Goal: Transaction & Acquisition: Purchase product/service

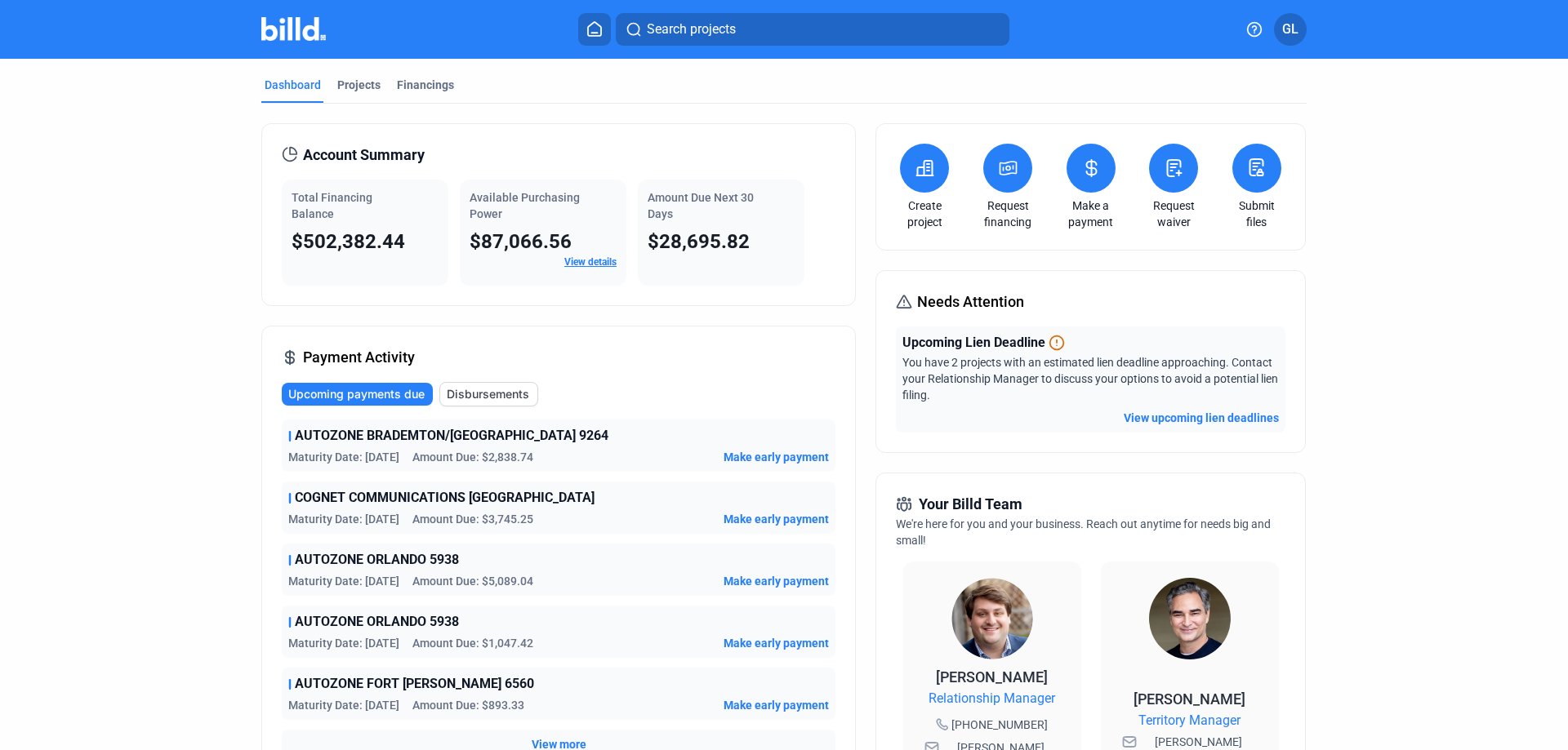
drag, startPoint x: 347, startPoint y: 78, endPoint x: 386, endPoint y: 121, distance: 58.1
click at [347, 77] on div "Projects" at bounding box center [359, 85] width 43 height 16
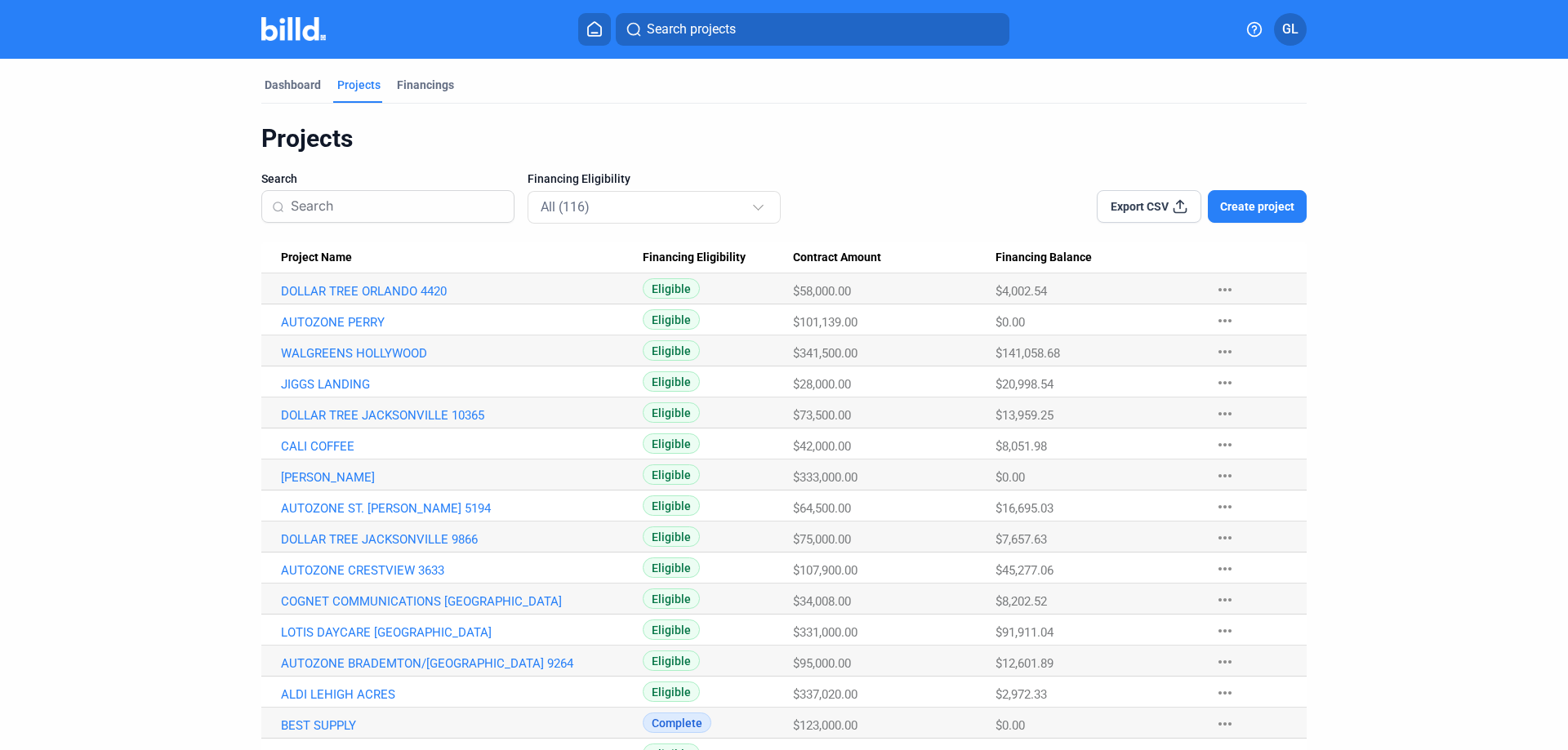
click at [394, 211] on input at bounding box center [397, 206] width 213 height 34
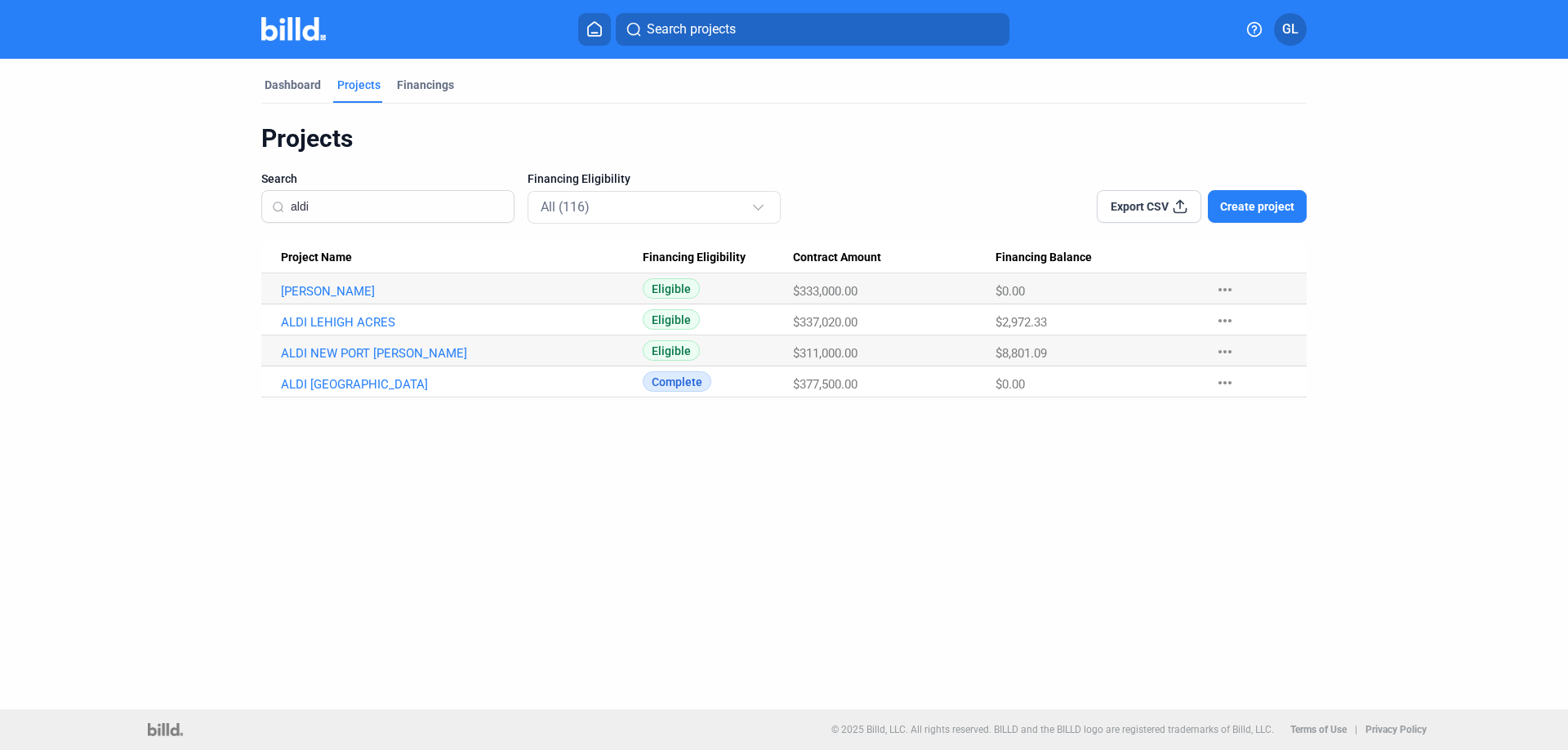
type input "aldi"
click at [371, 305] on Name "ALDI NEW PORT [PERSON_NAME]" at bounding box center [451, 289] width 381 height 31
click at [383, 298] on link "ALDI NEW PORT [PERSON_NAME]" at bounding box center [461, 291] width 361 height 14
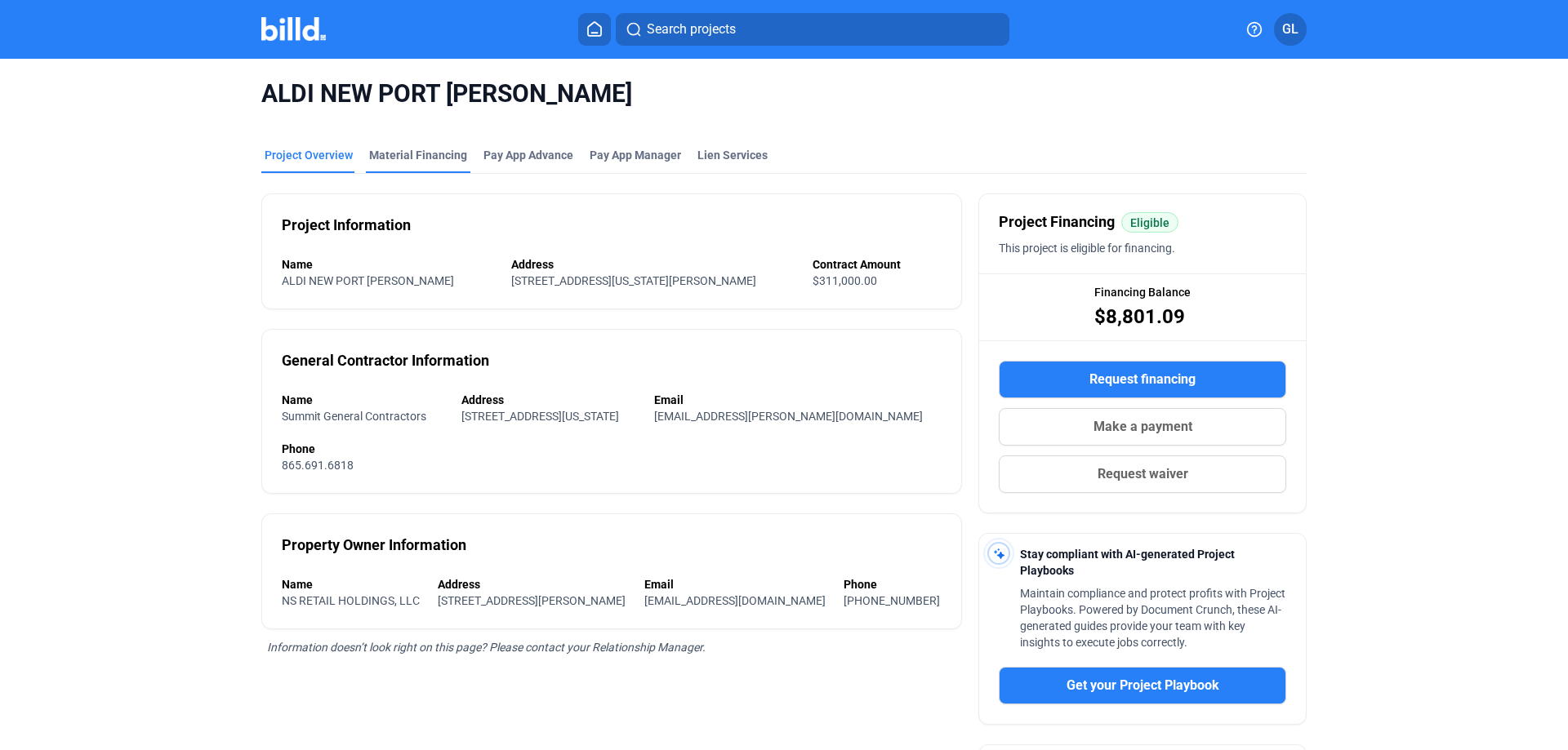
click at [417, 151] on div "Material Financing" at bounding box center [418, 155] width 98 height 16
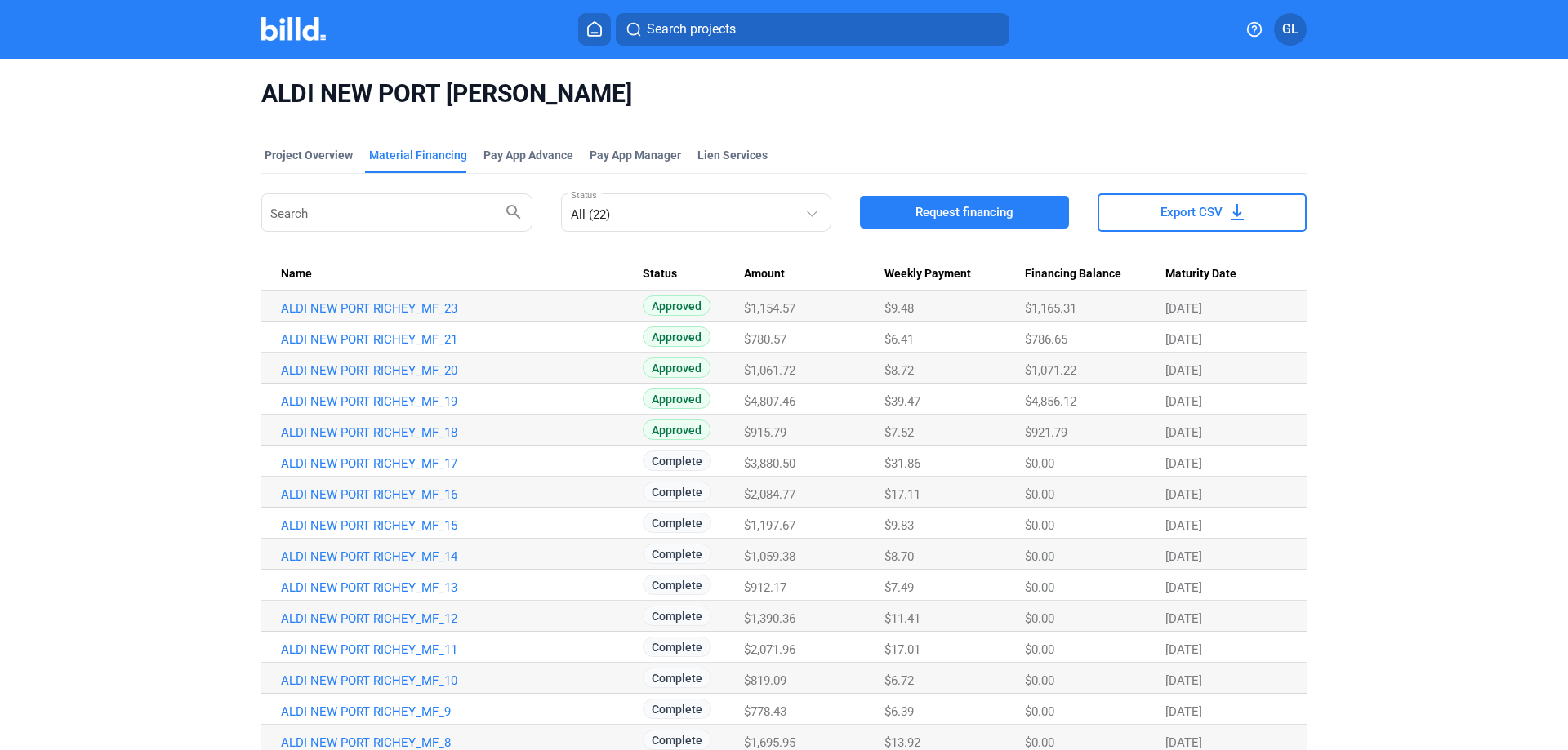
click at [963, 215] on span "Request financing" at bounding box center [964, 212] width 98 height 16
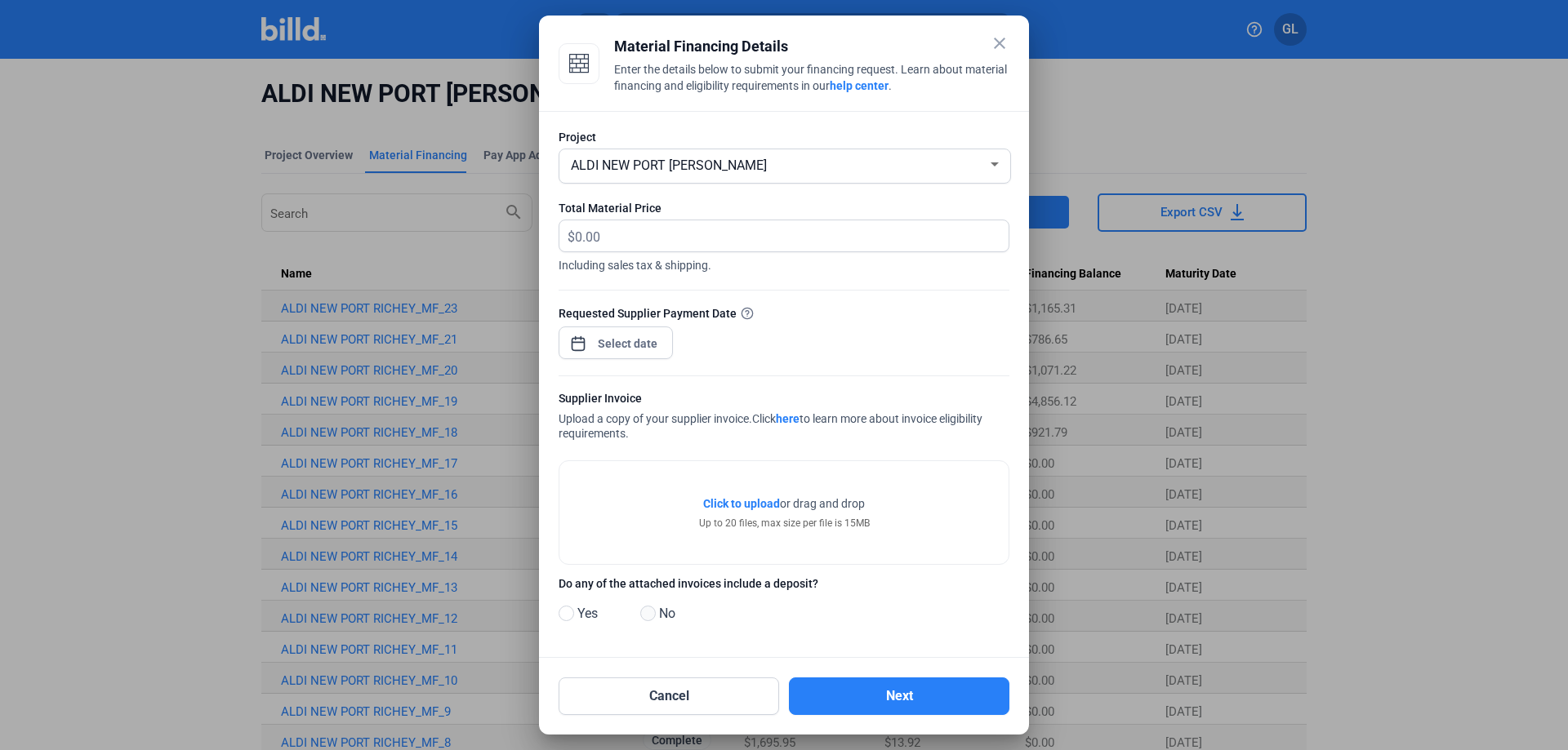
click at [649, 614] on span at bounding box center [647, 613] width 15 height 15
click at [649, 614] on input "No" at bounding box center [646, 615] width 13 height 13
radio input "true"
click at [624, 223] on input "text" at bounding box center [782, 237] width 415 height 32
type input "1,253.53"
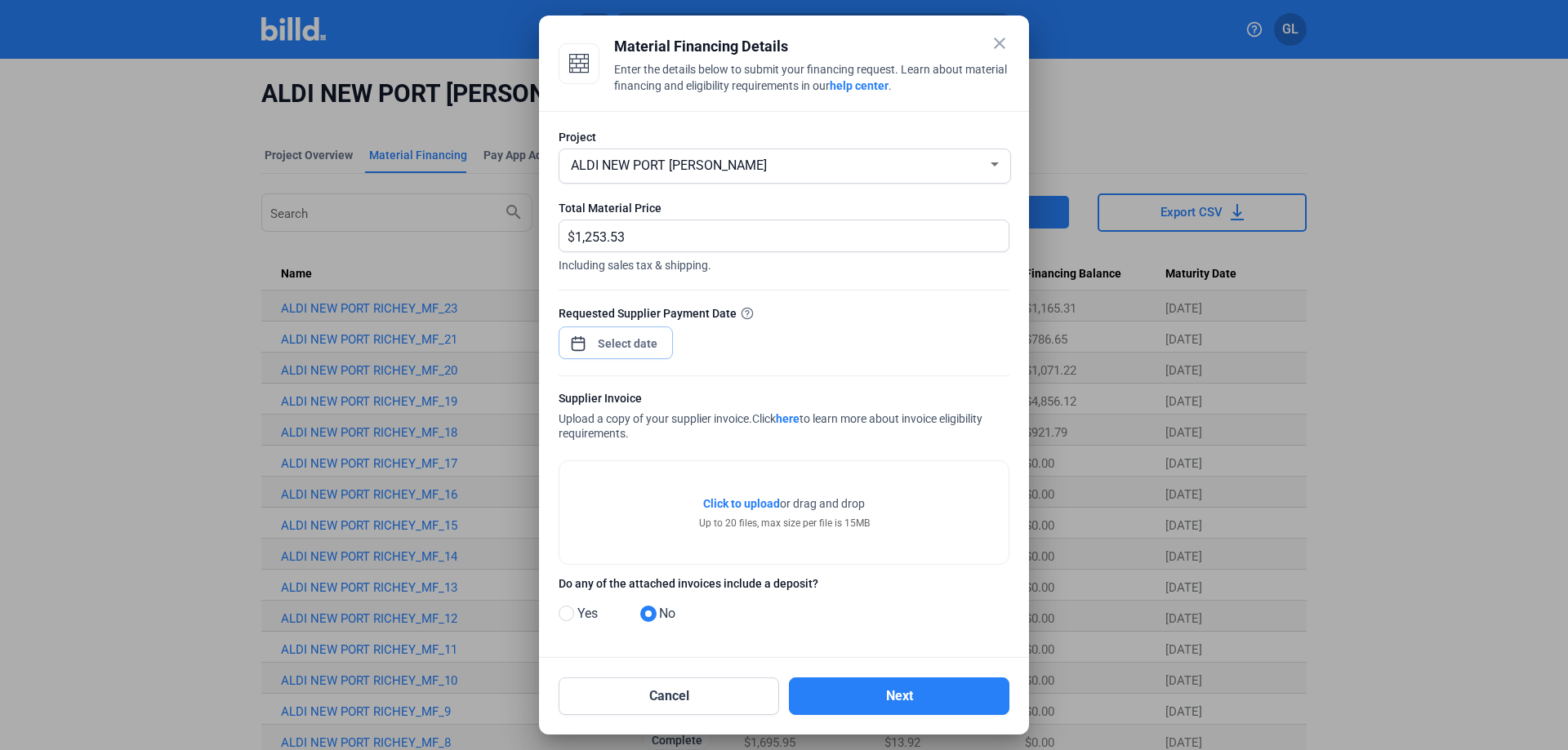
click at [654, 351] on div "close Material Financing Details Enter the details below to submit your financi…" at bounding box center [784, 375] width 1568 height 750
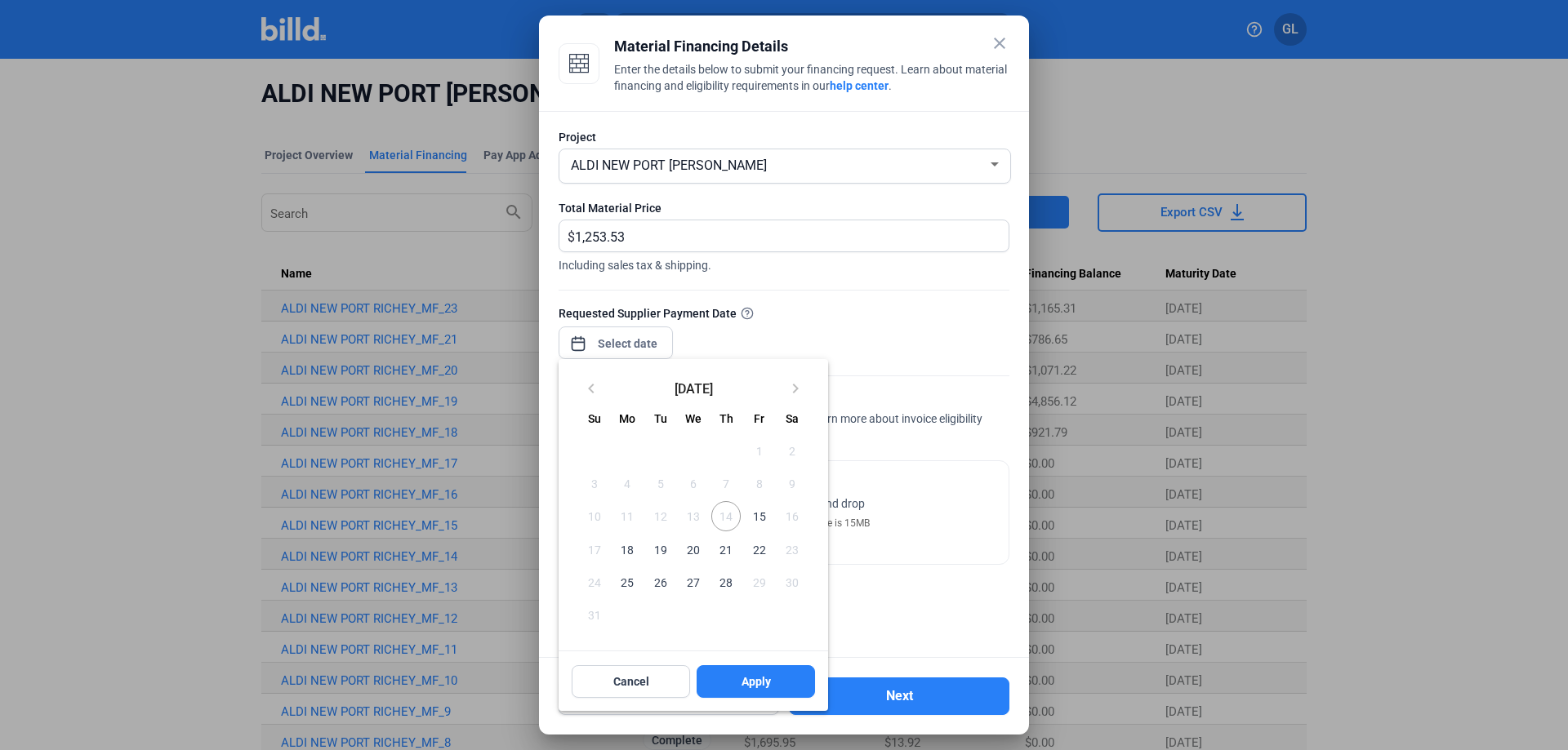
click at [754, 513] on span "15" at bounding box center [758, 515] width 30 height 30
click at [766, 680] on span "Apply" at bounding box center [756, 681] width 30 height 16
type input "[DATE]"
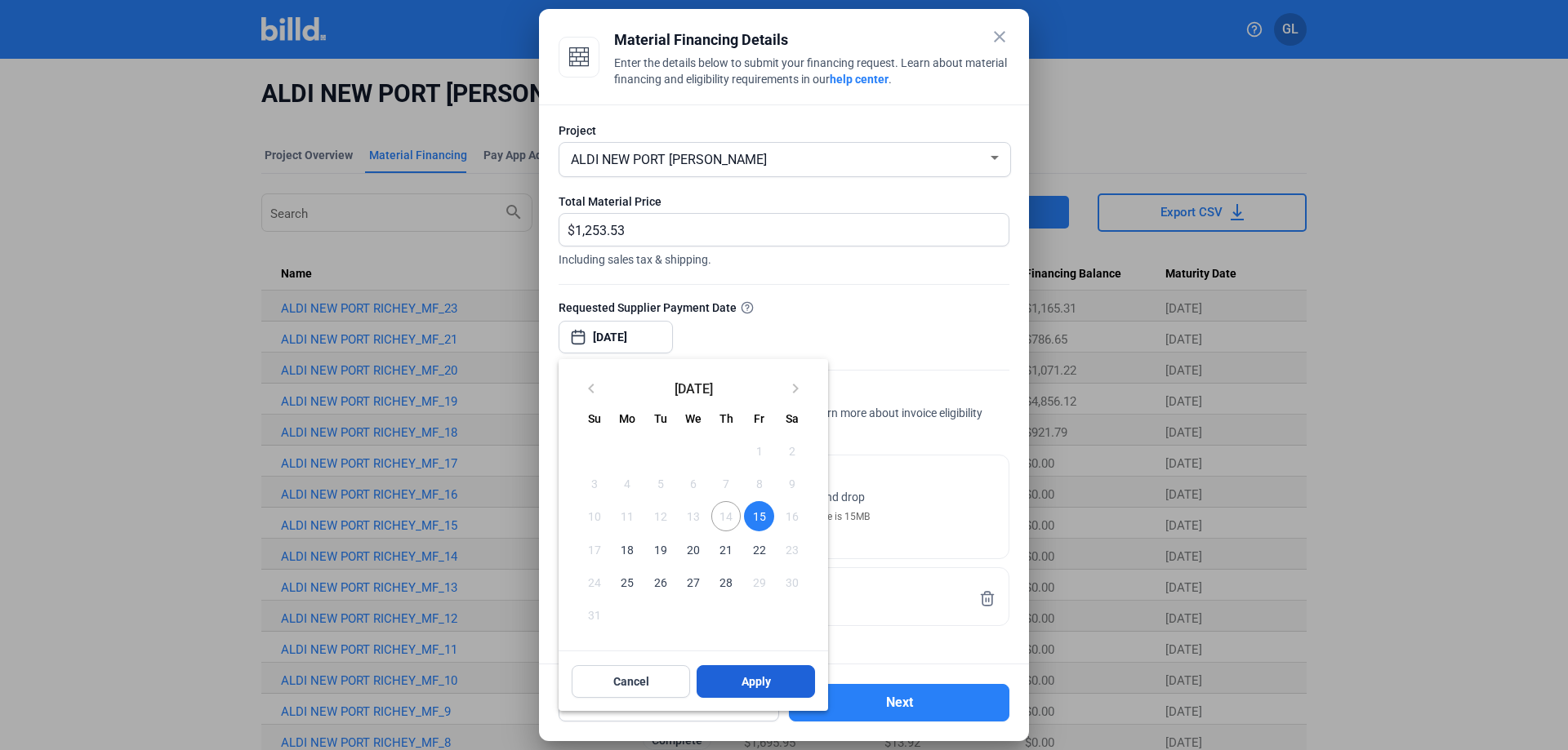
click at [783, 677] on button "Apply" at bounding box center [756, 681] width 118 height 32
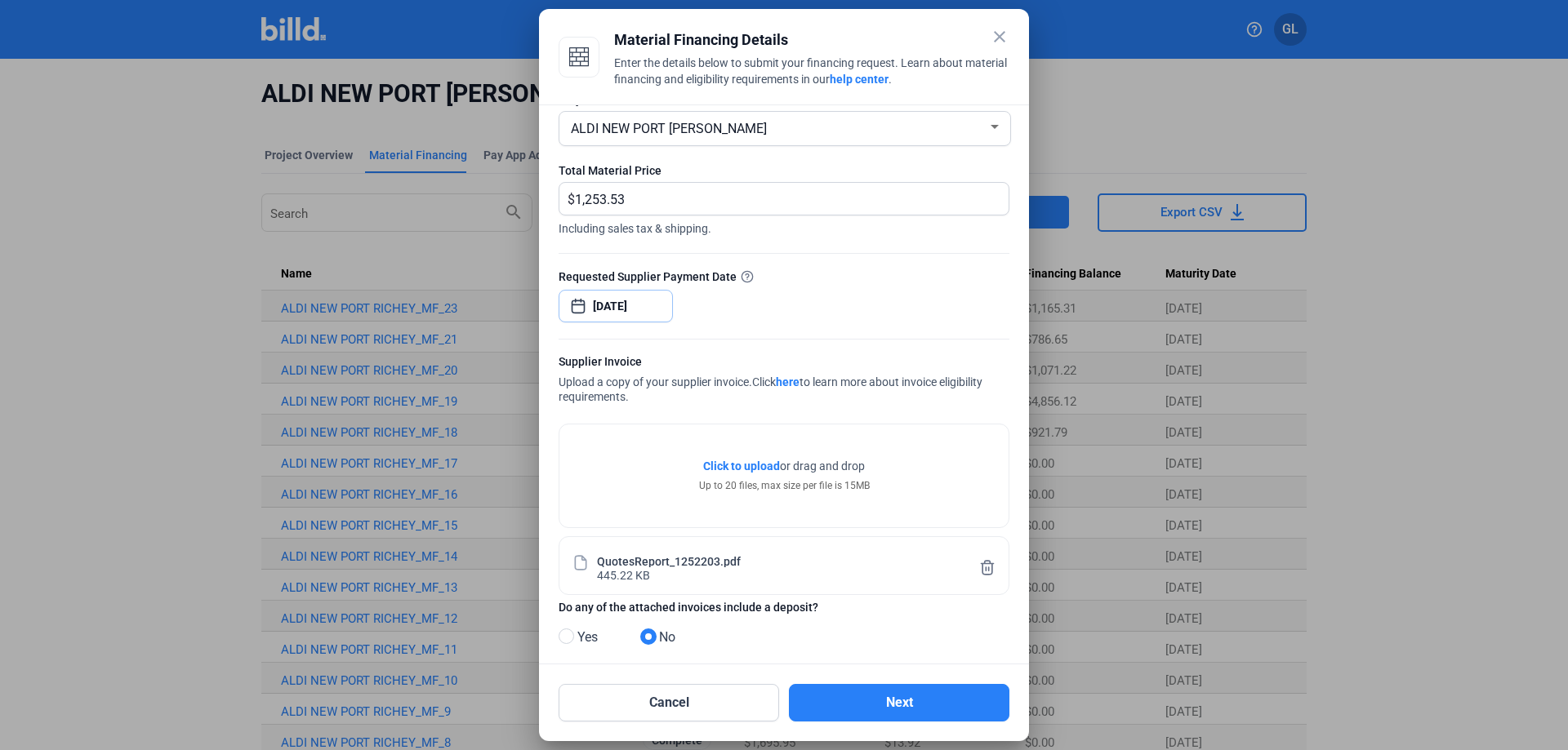
scroll to position [50, 0]
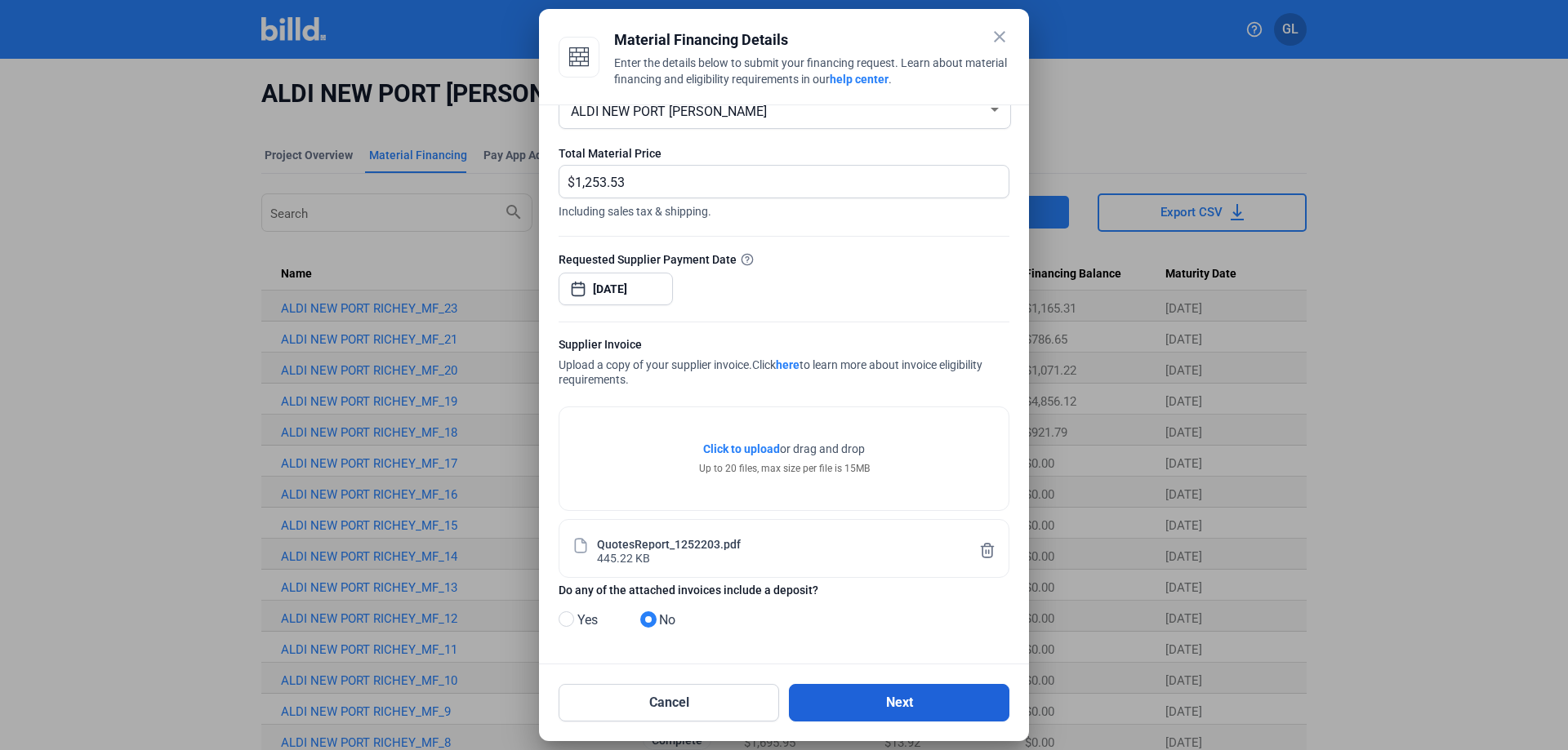
click at [891, 706] on button "Next" at bounding box center [899, 703] width 221 height 38
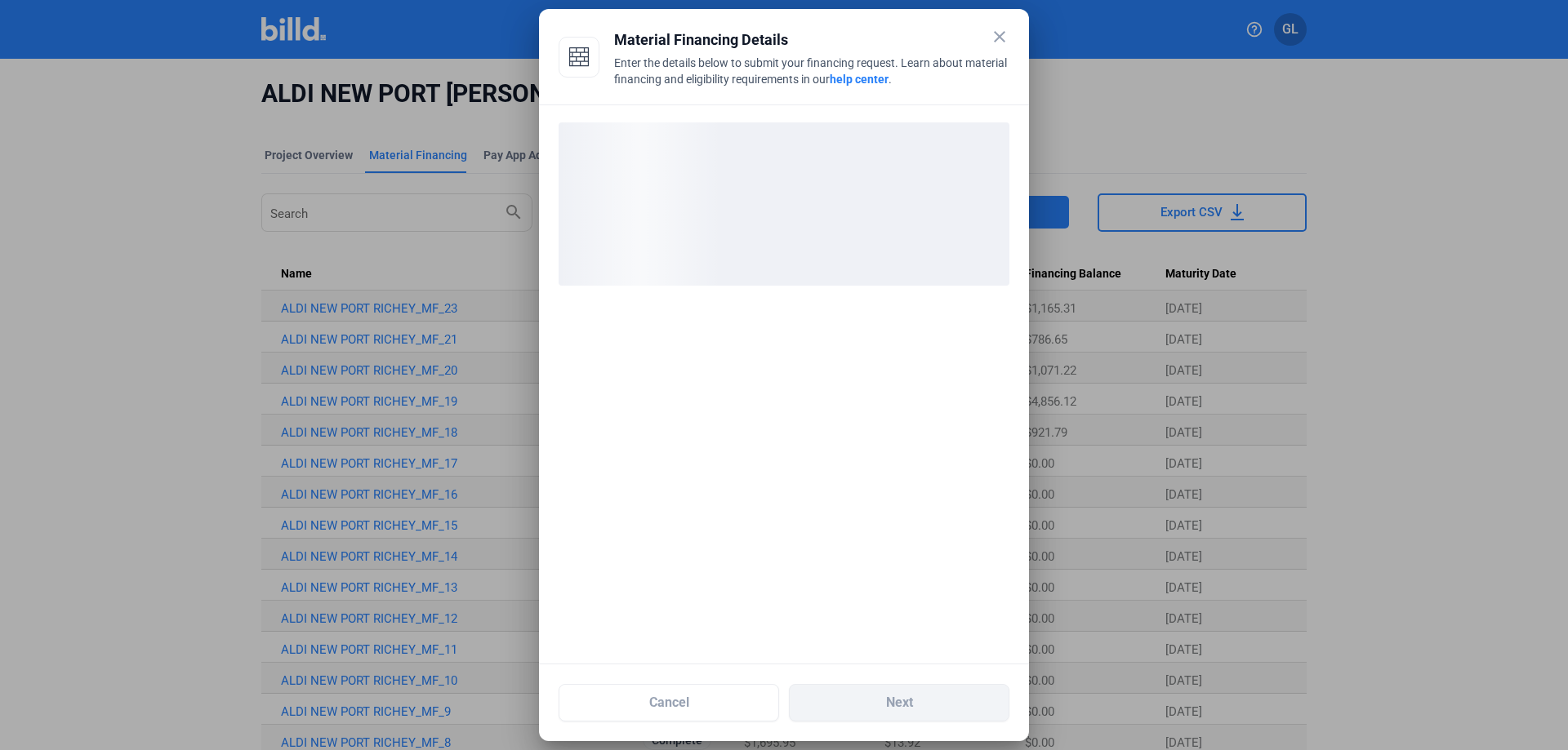
scroll to position [0, 0]
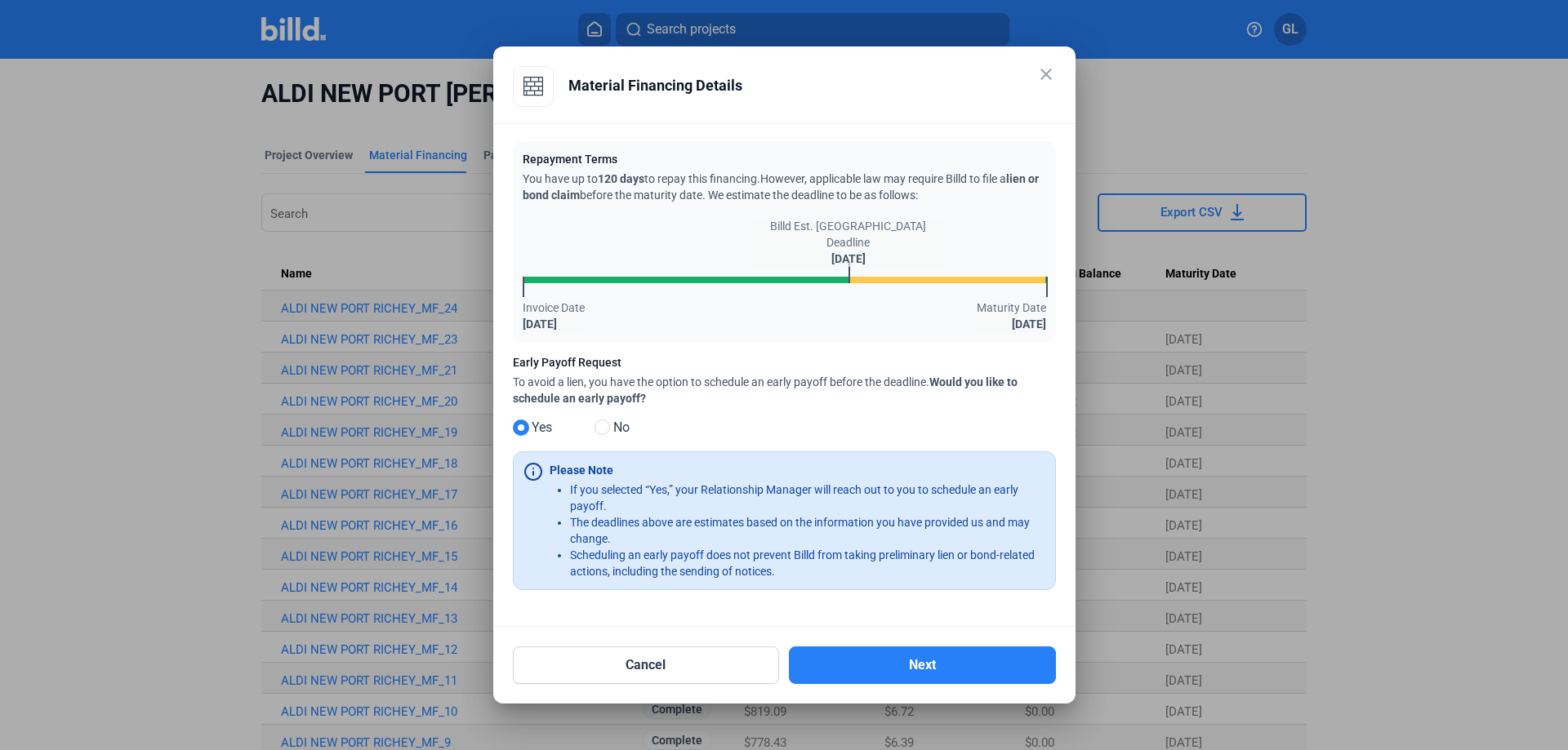
click at [602, 427] on span at bounding box center [602, 427] width 15 height 15
click at [602, 427] on input "No" at bounding box center [601, 428] width 13 height 13
radio input "true"
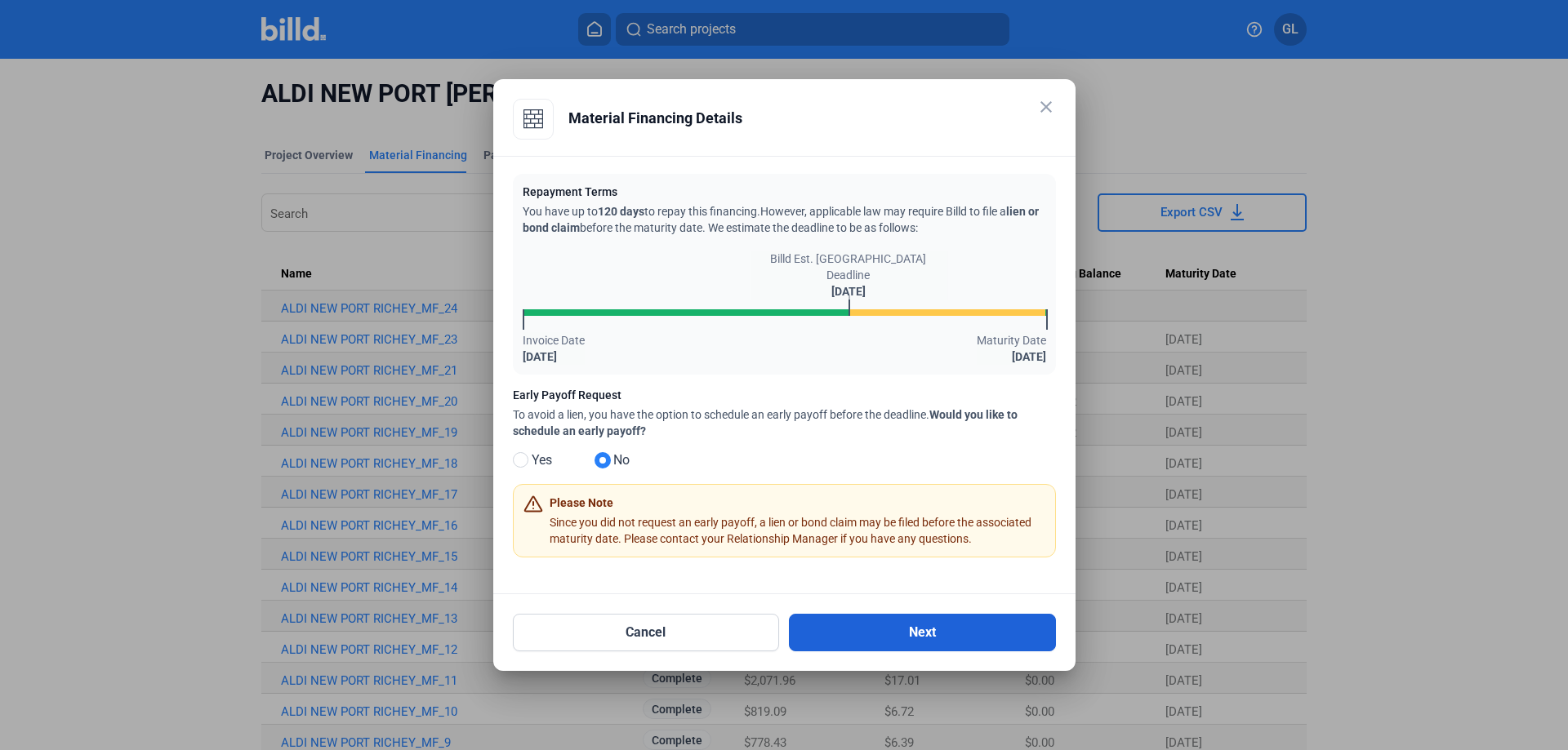
click at [952, 631] on button "Next" at bounding box center [923, 633] width 267 height 38
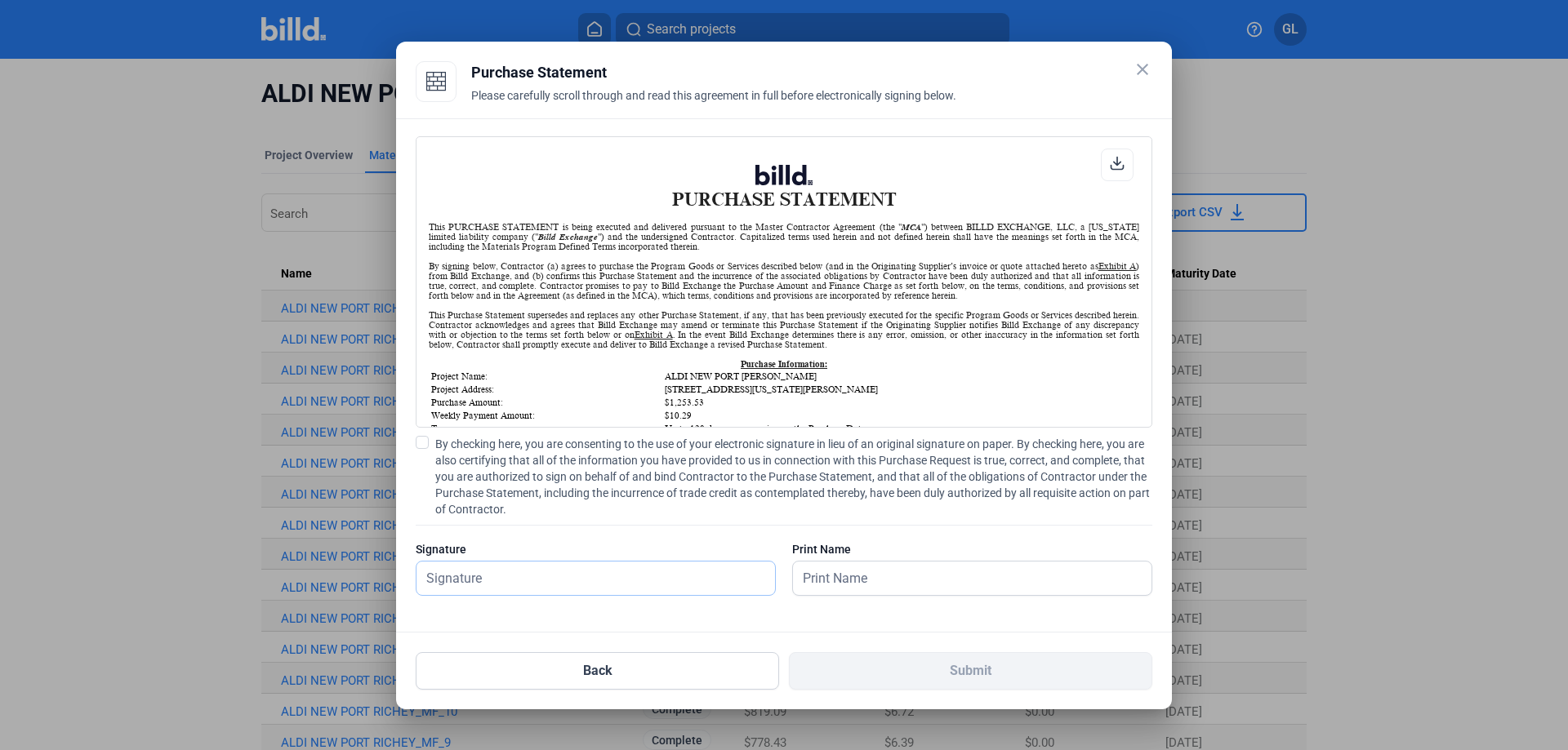
scroll to position [1, 0]
click at [418, 442] on span at bounding box center [422, 442] width 13 height 13
click at [0, 0] on input "By checking here, you are consenting to the use of your electronic signature in…" at bounding box center [0, 0] width 0 height 0
click at [485, 566] on input "text" at bounding box center [587, 578] width 341 height 33
type input "[PERSON_NAME]"
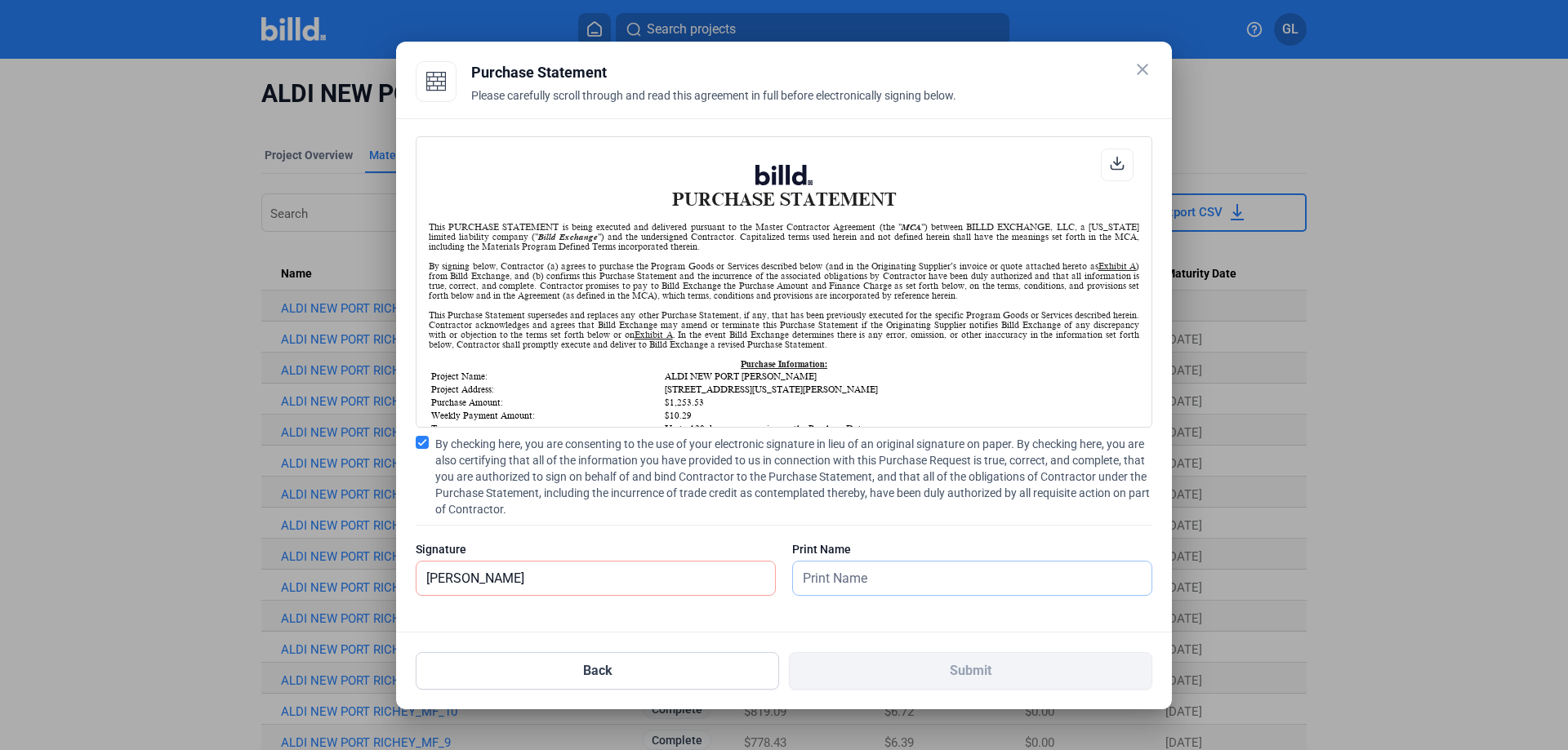
type input "[PERSON_NAME]"
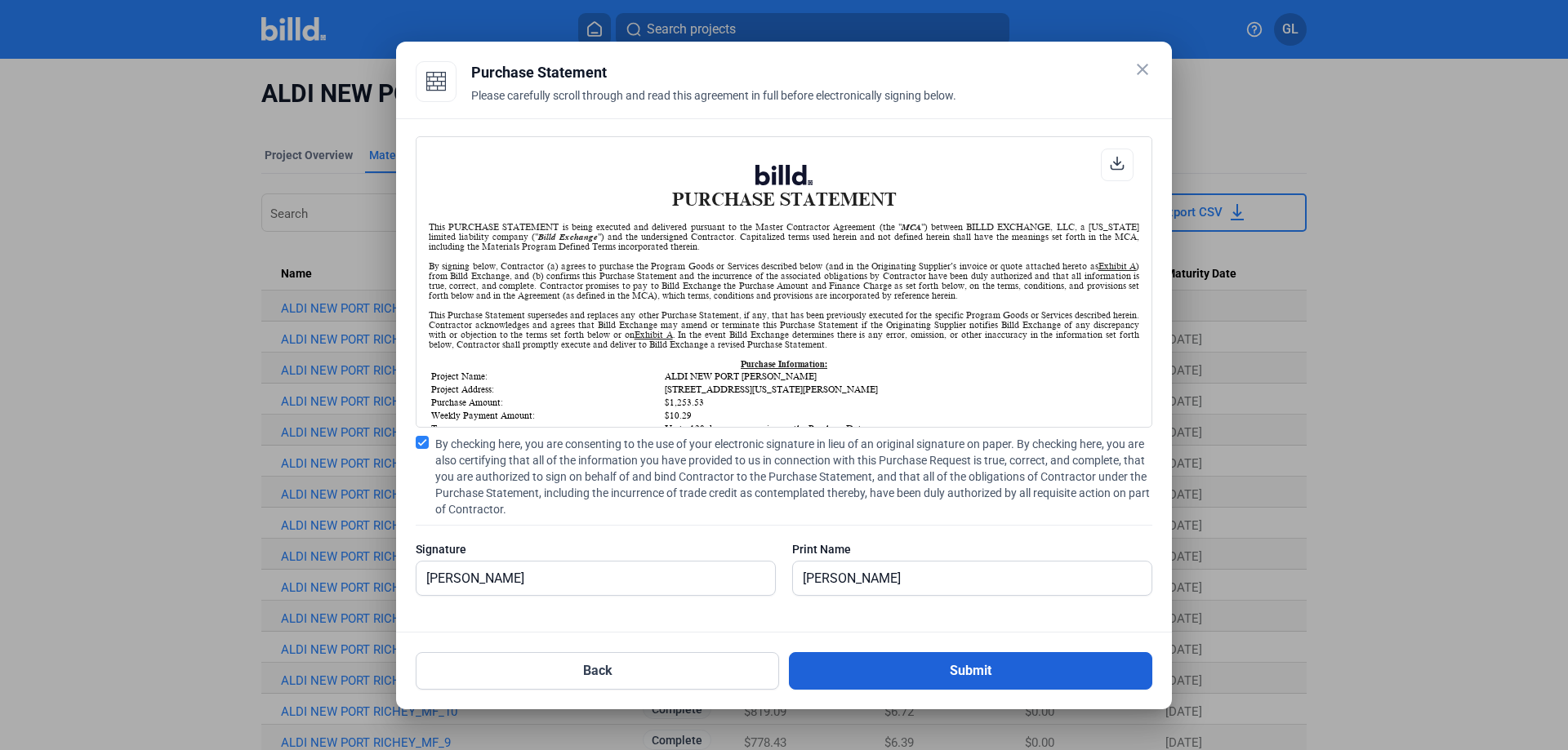
click at [978, 663] on button "Submit" at bounding box center [970, 671] width 363 height 38
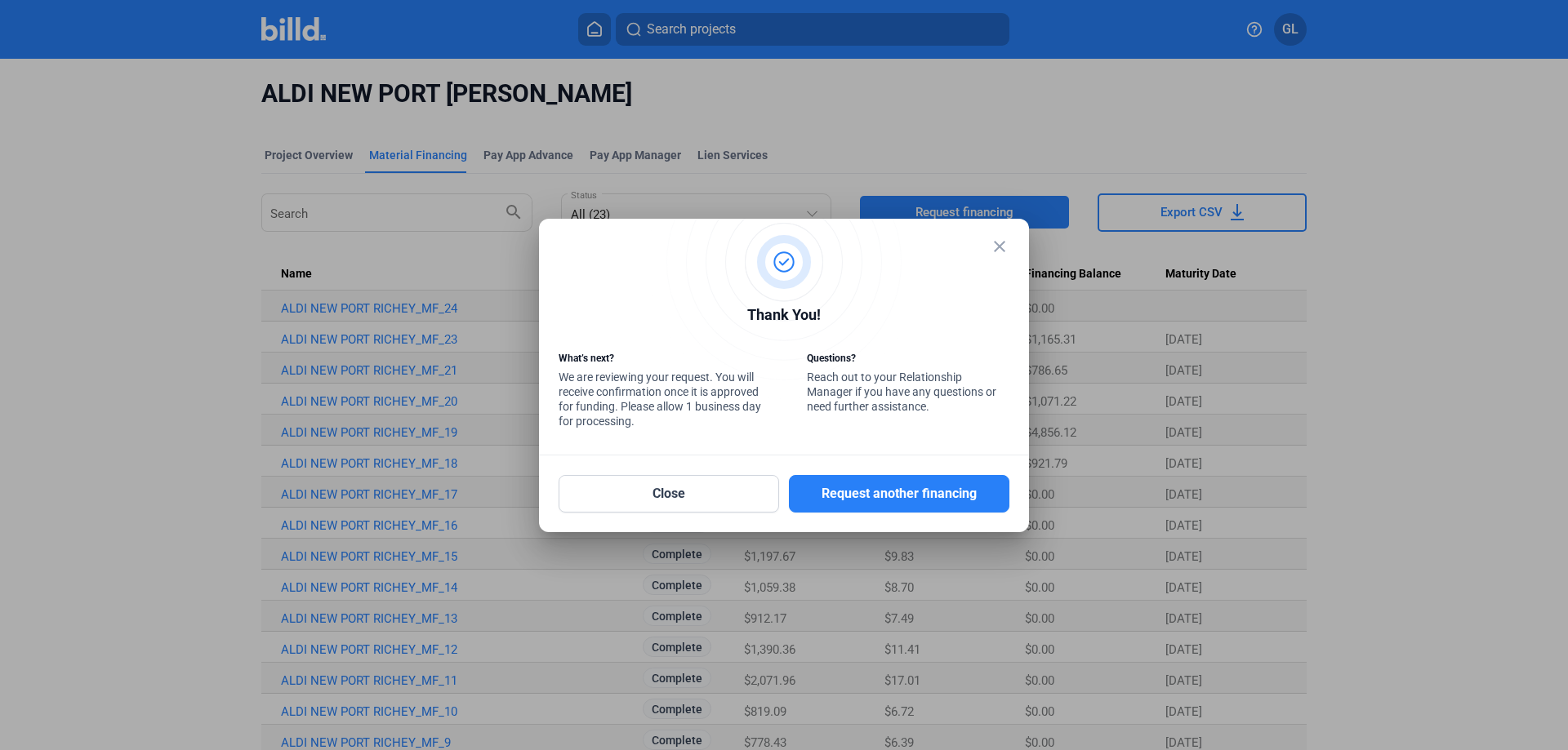
drag, startPoint x: 432, startPoint y: 424, endPoint x: 751, endPoint y: 309, distance: 339.1
click at [924, 215] on div at bounding box center [784, 375] width 1568 height 750
click at [673, 494] on button "Close" at bounding box center [669, 494] width 221 height 38
